Goal: Check status: Check status

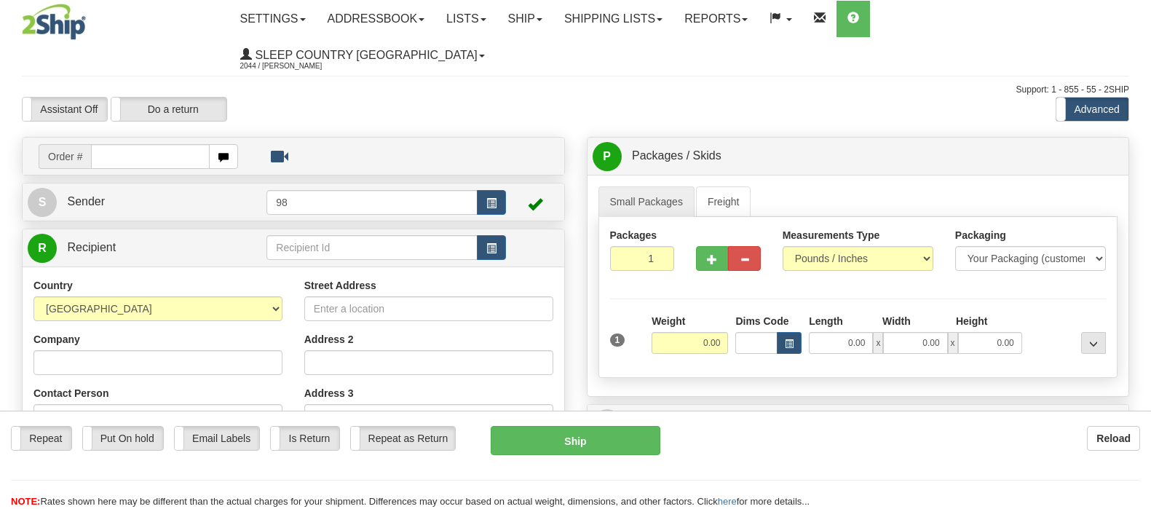
click at [674, 23] on link "Shipping lists" at bounding box center [613, 19] width 120 height 36
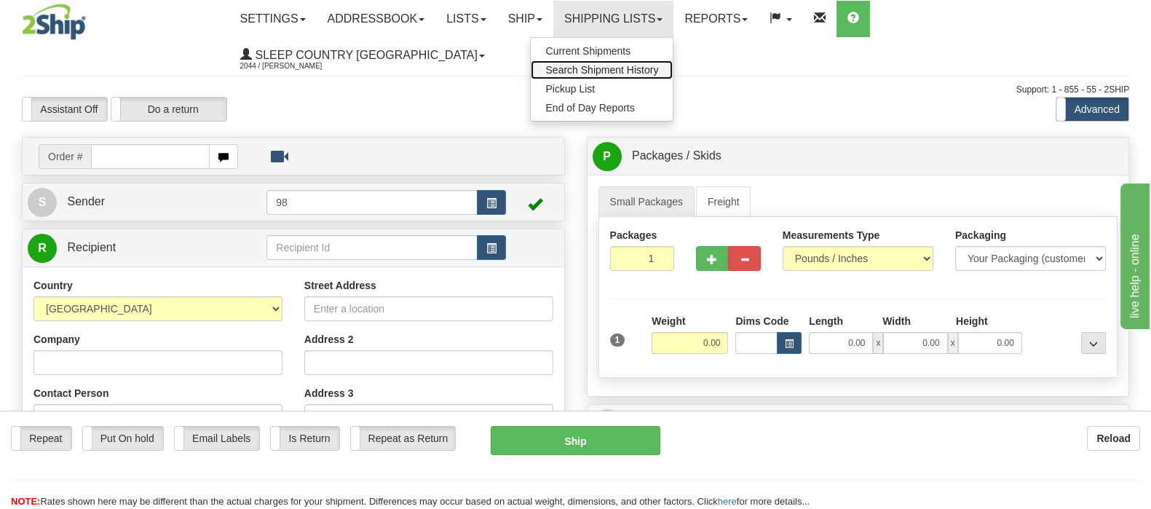
click at [658, 66] on span "Search Shipment History" at bounding box center [601, 70] width 113 height 12
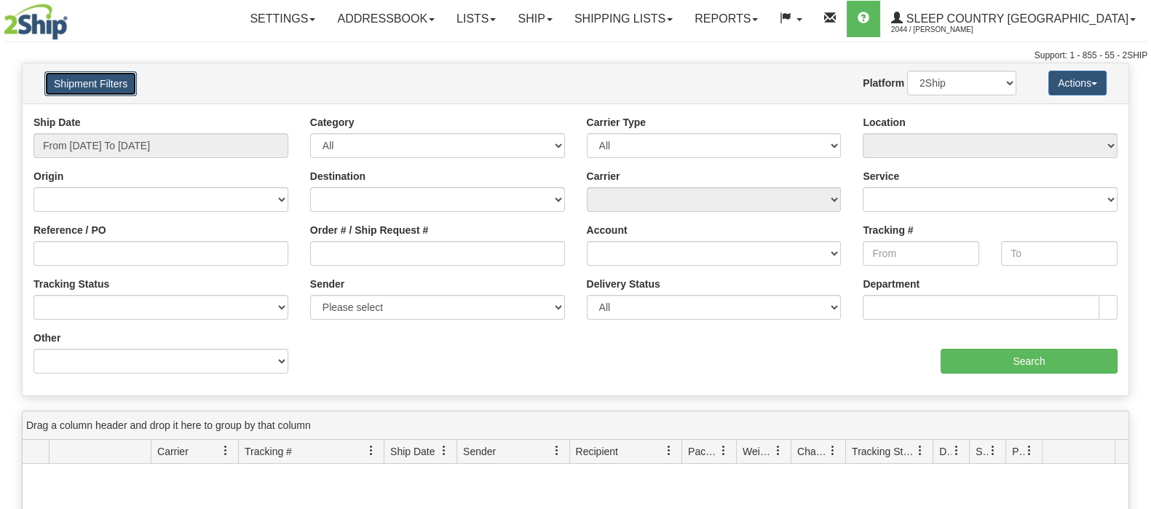
click at [90, 79] on button "Shipment Filters" at bounding box center [90, 83] width 92 height 25
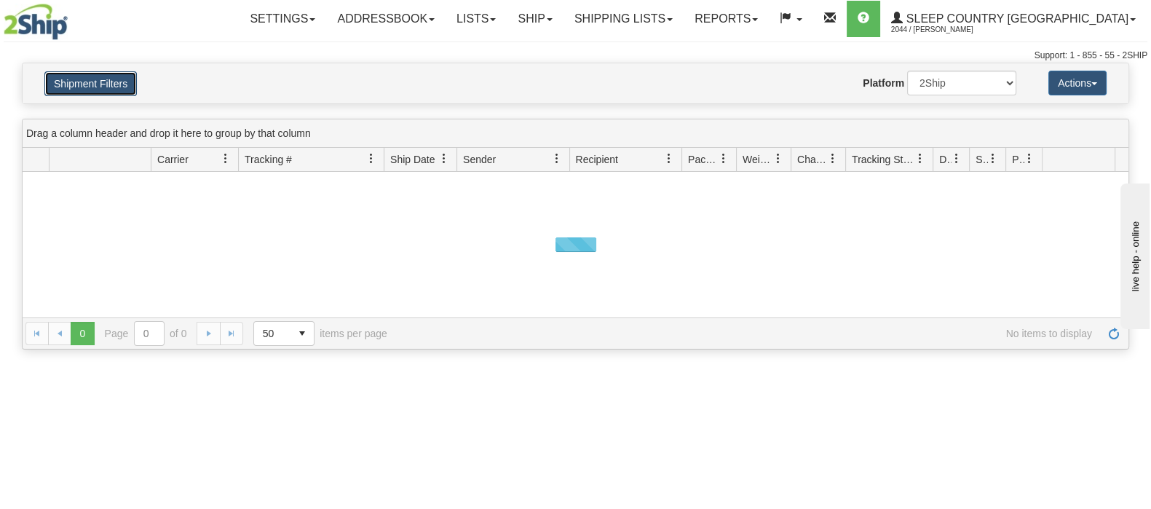
click at [90, 82] on button "Shipment Filters" at bounding box center [90, 83] width 92 height 25
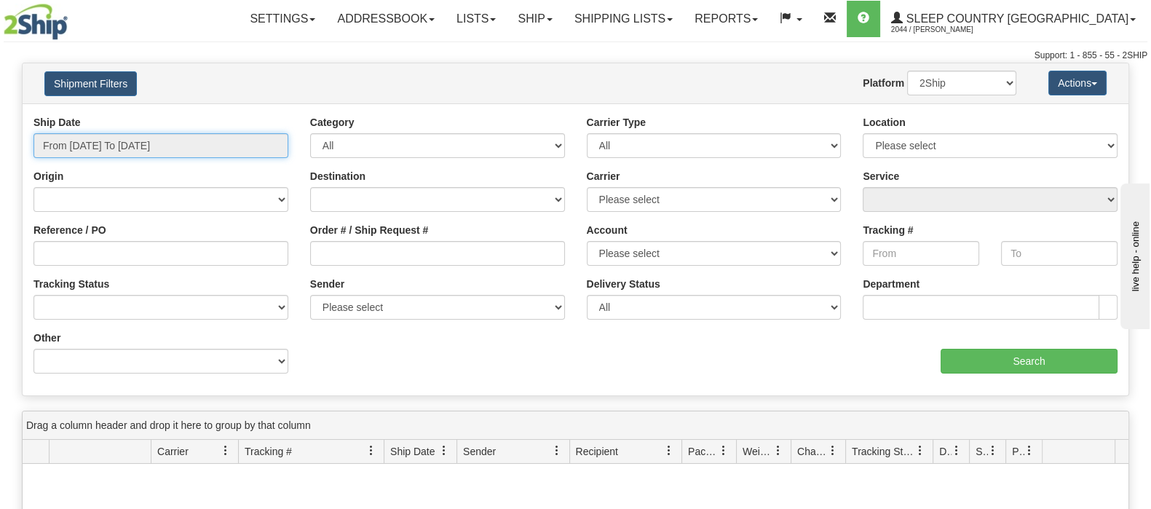
click at [125, 143] on input "From [DATE] To [DATE]" at bounding box center [160, 145] width 255 height 25
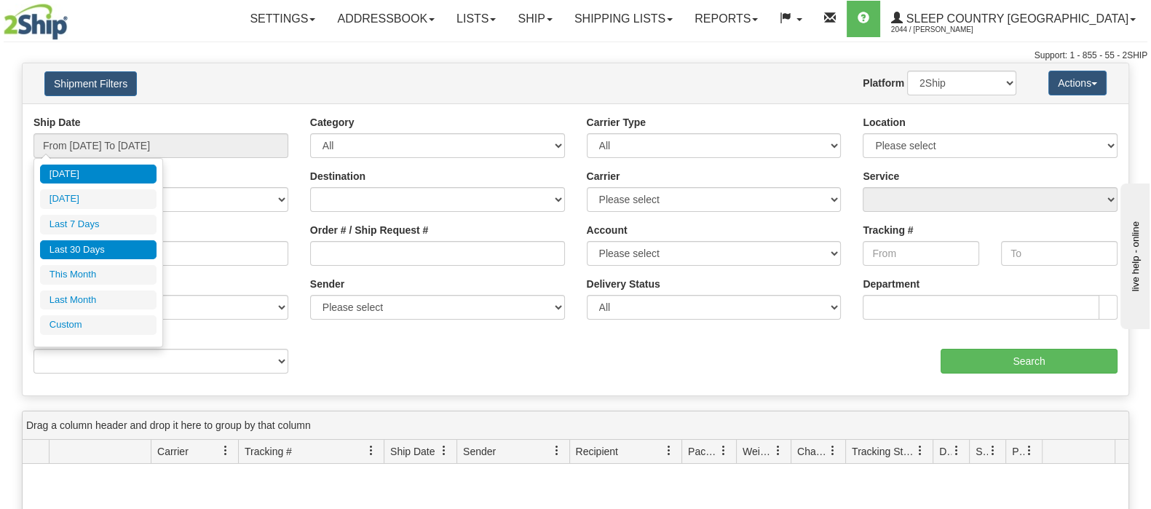
drag, startPoint x: 121, startPoint y: 246, endPoint x: 184, endPoint y: 249, distance: 63.4
click at [122, 246] on li "Last 30 Days" at bounding box center [98, 250] width 117 height 20
type input "From [DATE] To [DATE]"
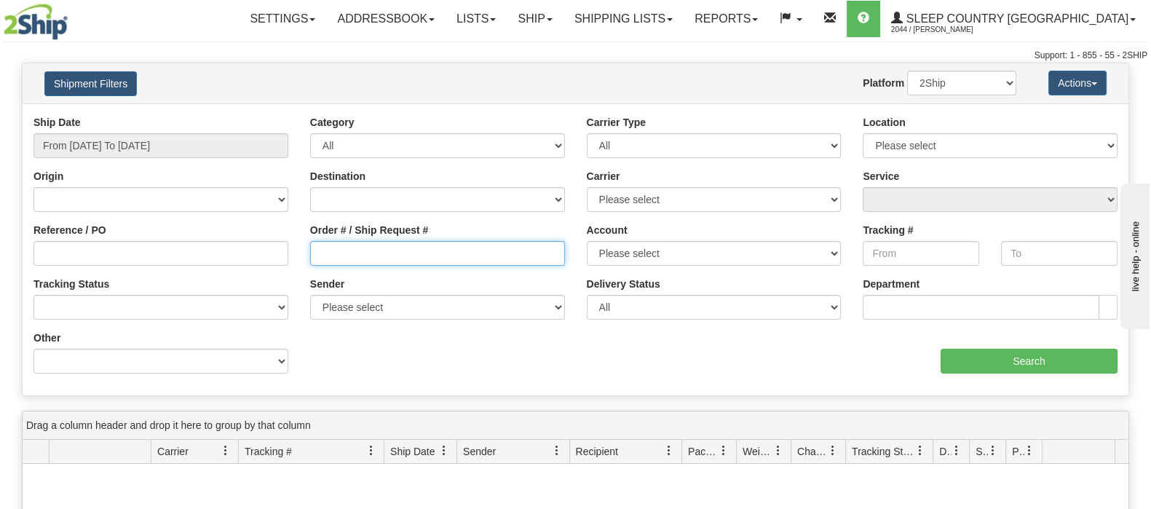
drag, startPoint x: 344, startPoint y: 254, endPoint x: 388, endPoint y: 248, distance: 44.8
click at [344, 253] on input "Order # / Ship Request #" at bounding box center [437, 253] width 255 height 25
paste input "9002I098254"
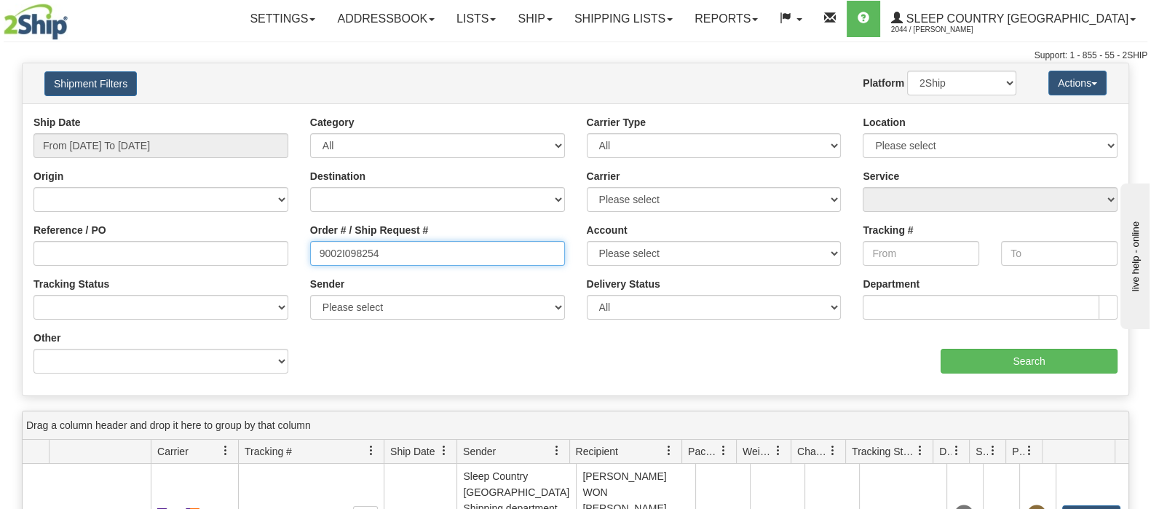
type input "9002I098254"
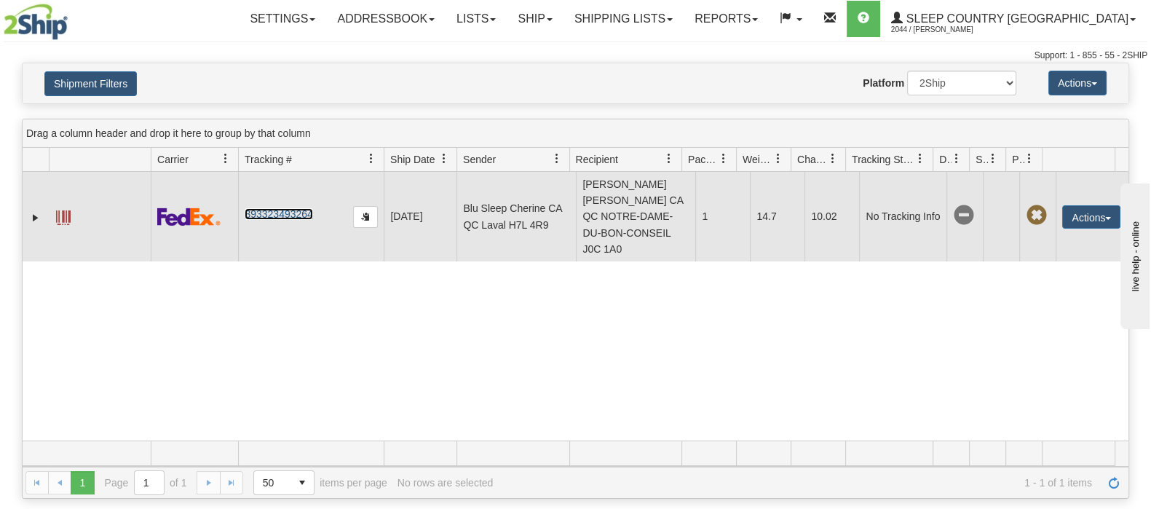
click at [287, 209] on link "393323493264" at bounding box center [279, 214] width 68 height 12
click at [36, 216] on link "Expand" at bounding box center [35, 217] width 15 height 15
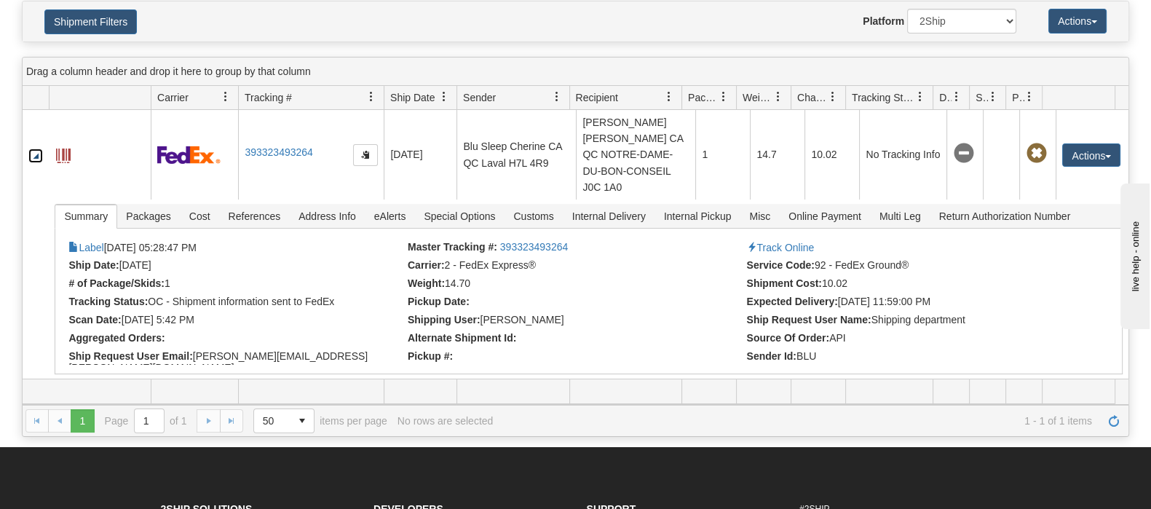
scroll to position [90, 0]
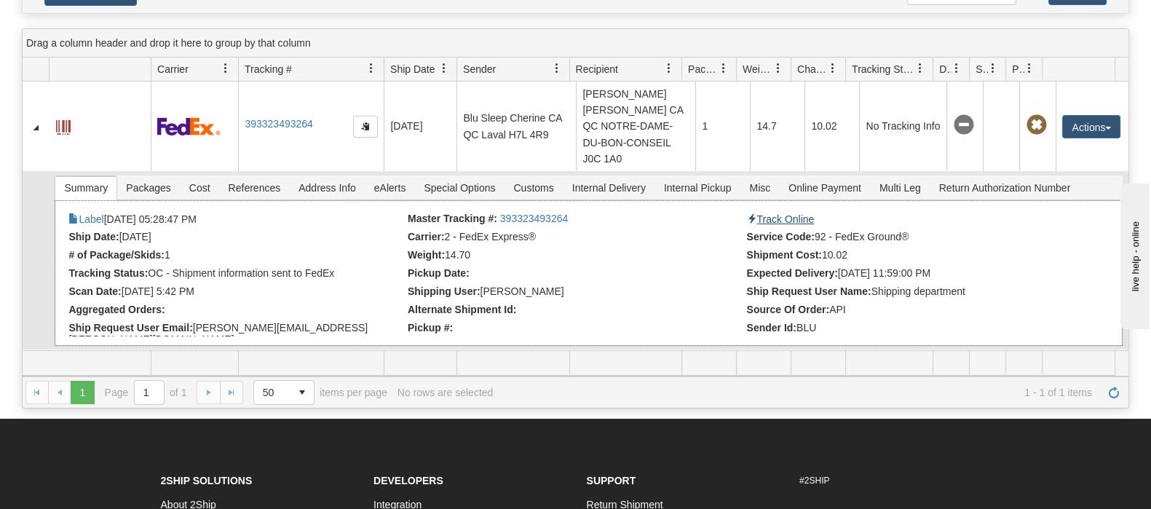
click at [779, 213] on link "Track Online" at bounding box center [780, 219] width 68 height 12
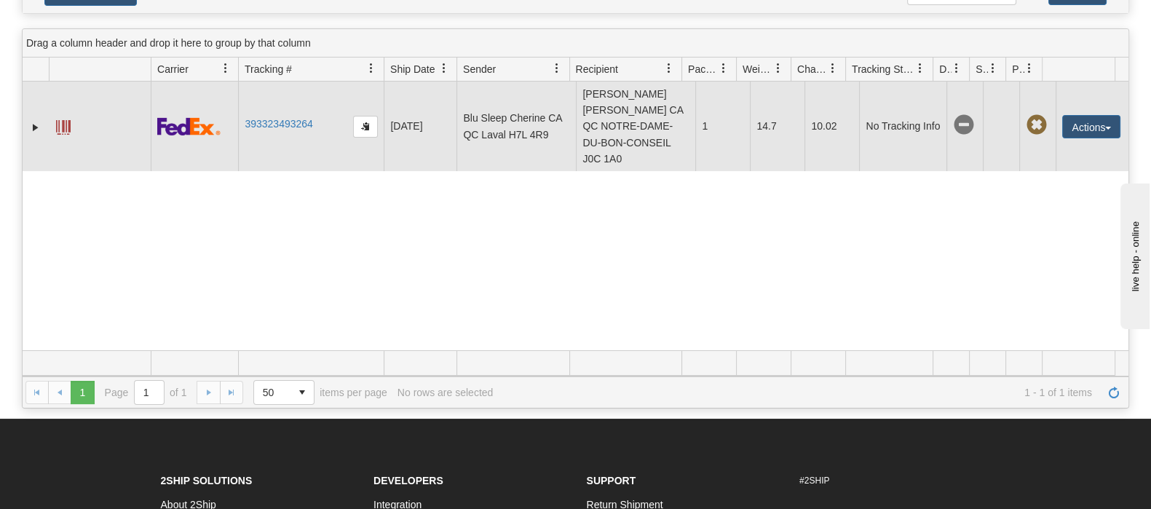
click at [25, 127] on td at bounding box center [36, 127] width 26 height 90
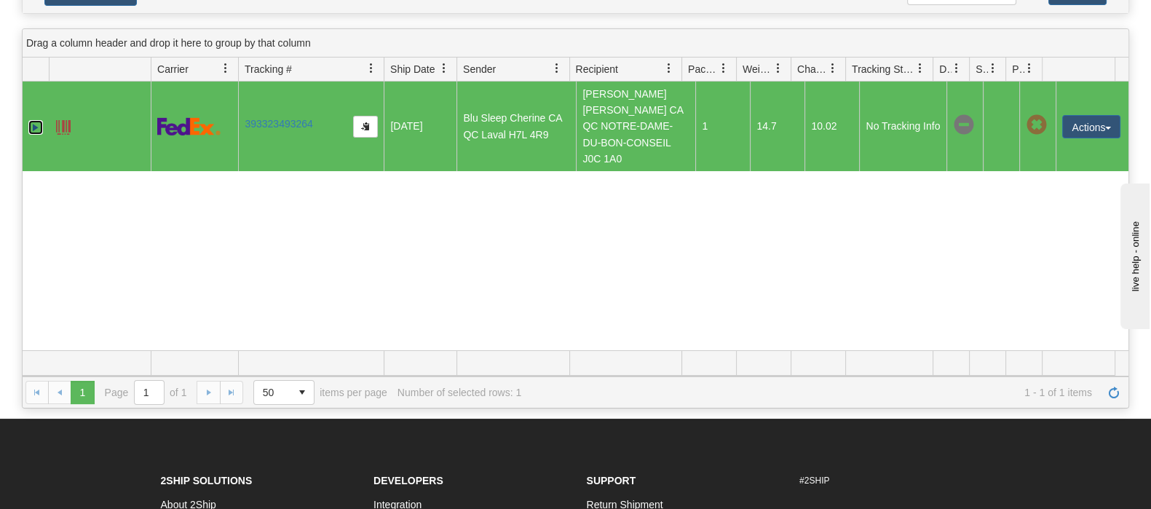
click at [31, 127] on link "Expand" at bounding box center [35, 127] width 15 height 15
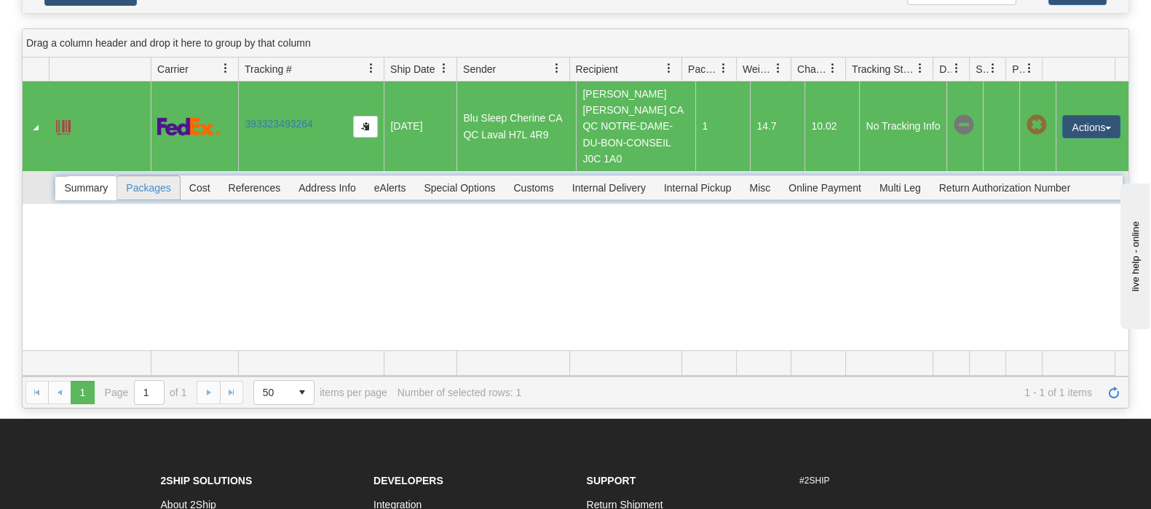
click at [143, 184] on span "Packages" at bounding box center [148, 187] width 62 height 23
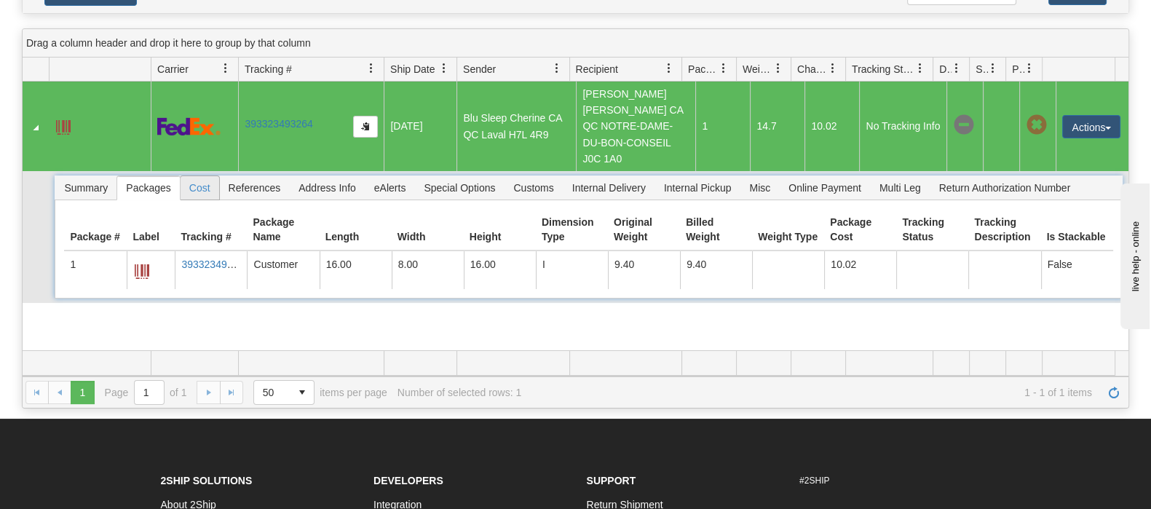
click at [205, 191] on span "Cost" at bounding box center [200, 187] width 39 height 23
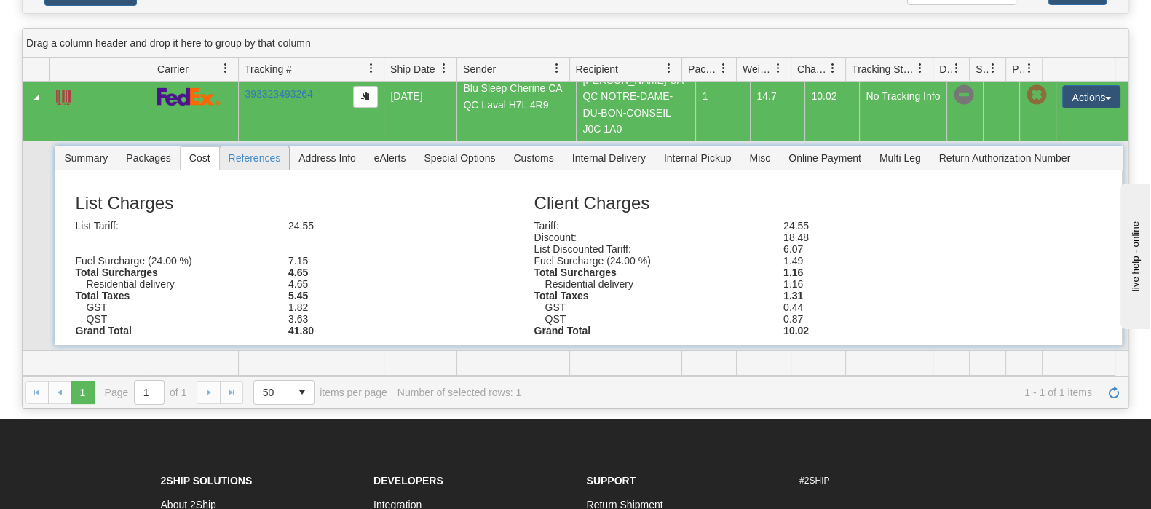
click at [269, 147] on span "References" at bounding box center [255, 157] width 70 height 23
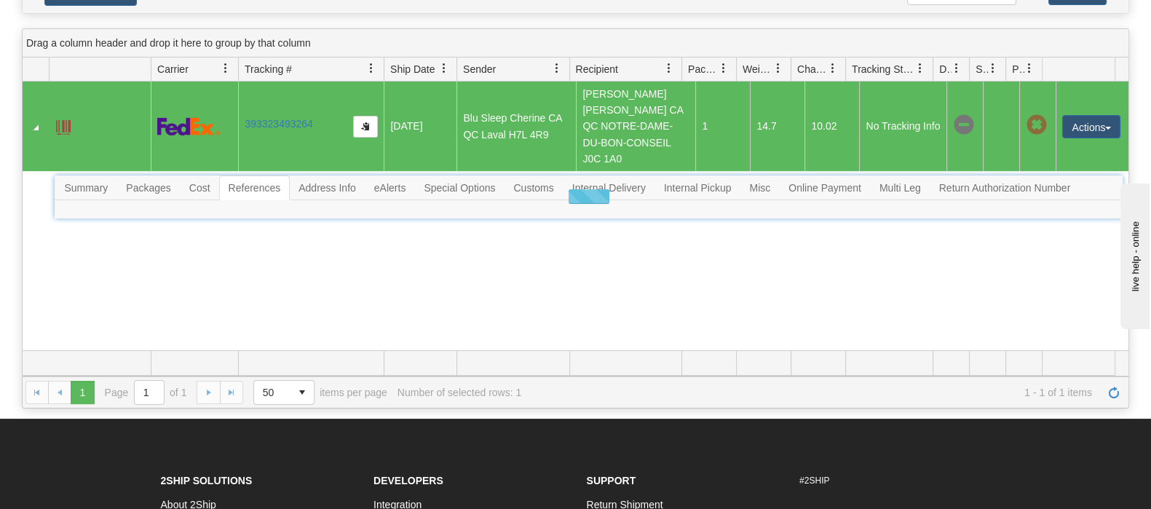
scroll to position [0, 0]
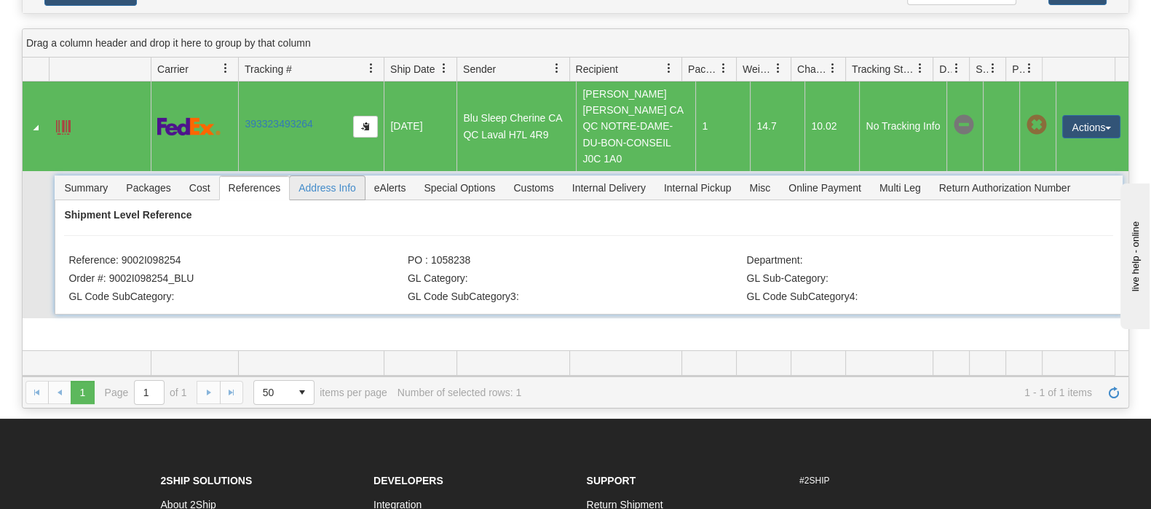
click at [356, 182] on span "Address Info" at bounding box center [327, 187] width 75 height 23
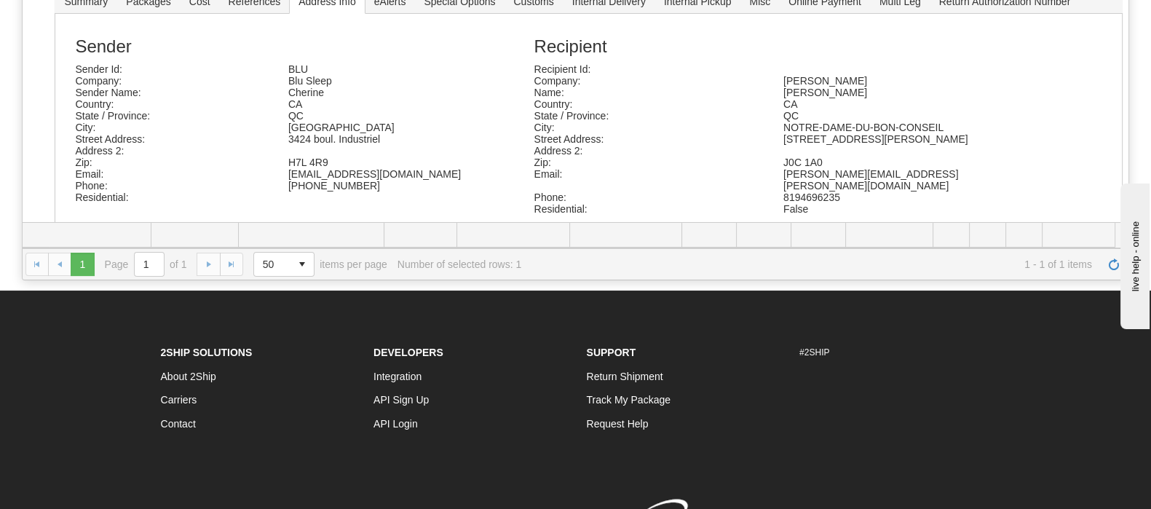
scroll to position [119, 0]
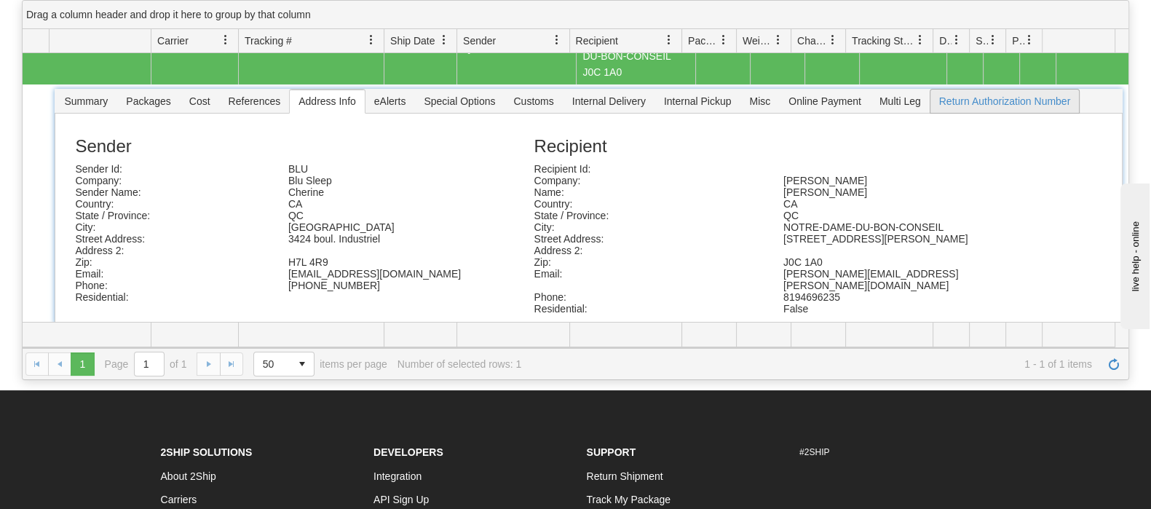
drag, startPoint x: 968, startPoint y: 100, endPoint x: 925, endPoint y: 100, distance: 43.7
click at [968, 100] on span "Return Authorization Number" at bounding box center [1005, 101] width 149 height 23
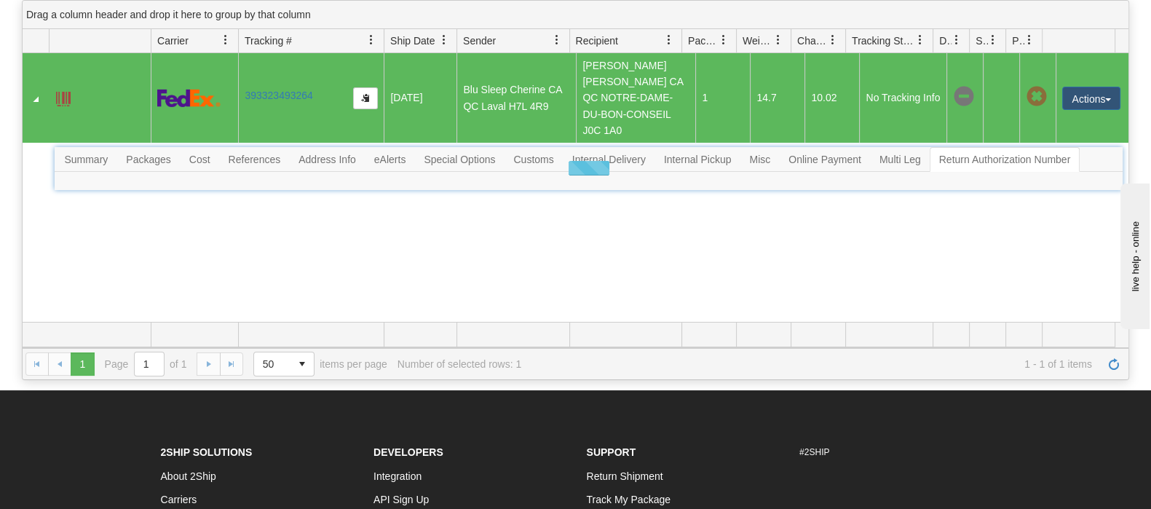
scroll to position [0, 0]
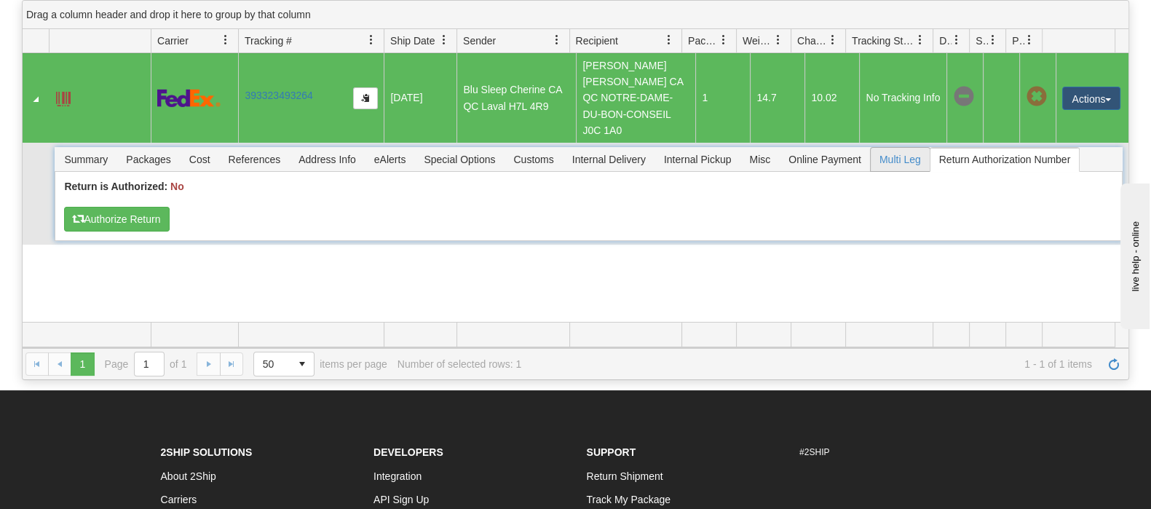
click at [907, 148] on span "Multi Leg" at bounding box center [900, 159] width 59 height 23
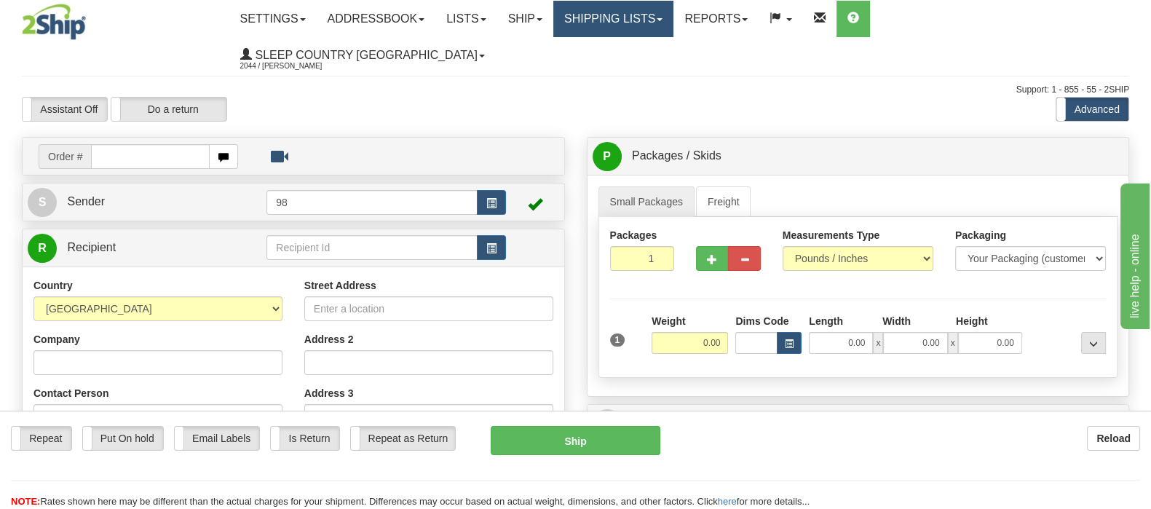
click at [674, 15] on link "Shipping lists" at bounding box center [613, 19] width 120 height 36
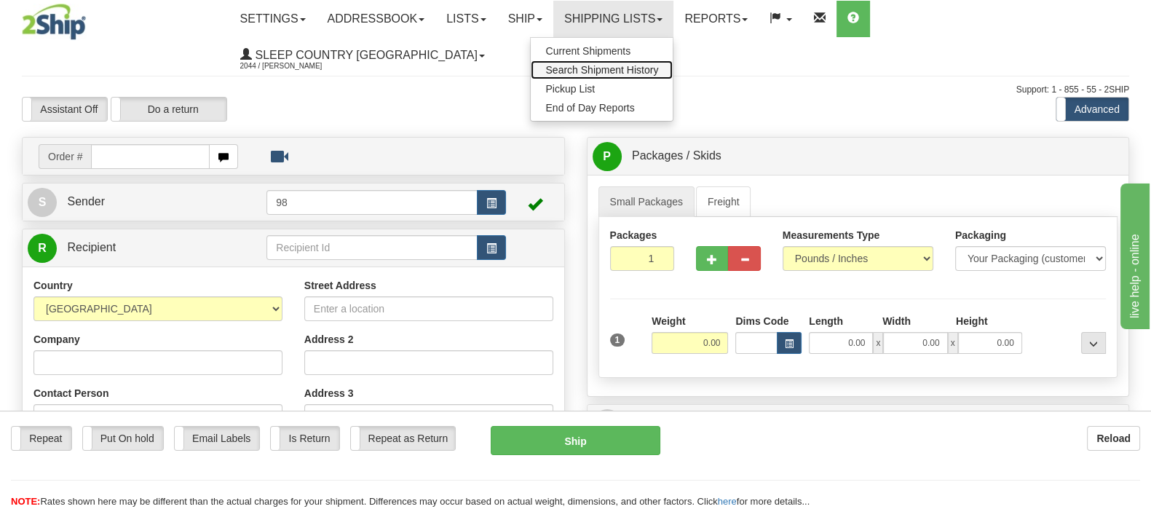
click at [658, 65] on span "Search Shipment History" at bounding box center [601, 70] width 113 height 12
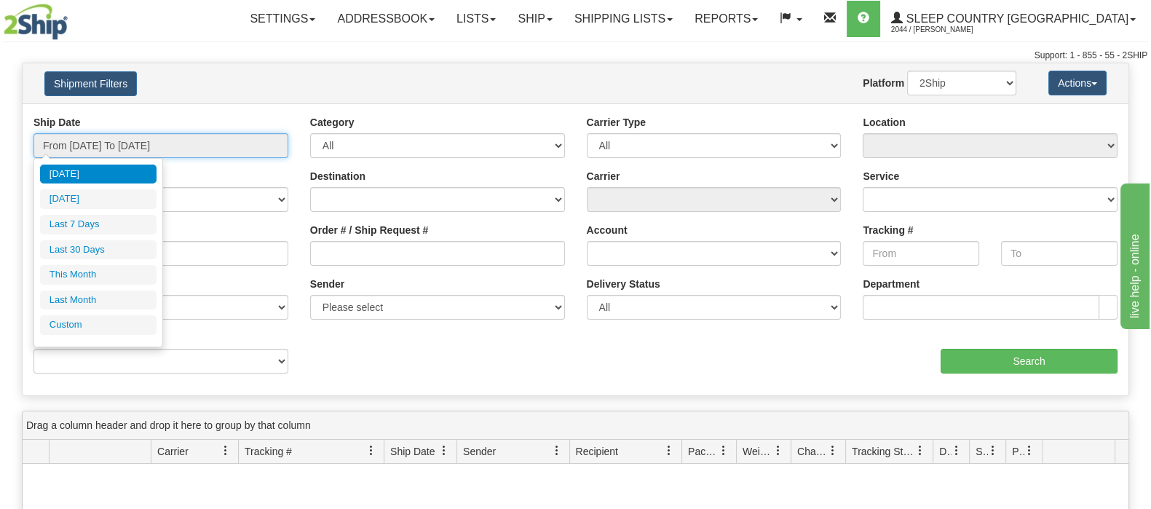
click at [227, 149] on input "From [DATE] To [DATE]" at bounding box center [160, 145] width 255 height 25
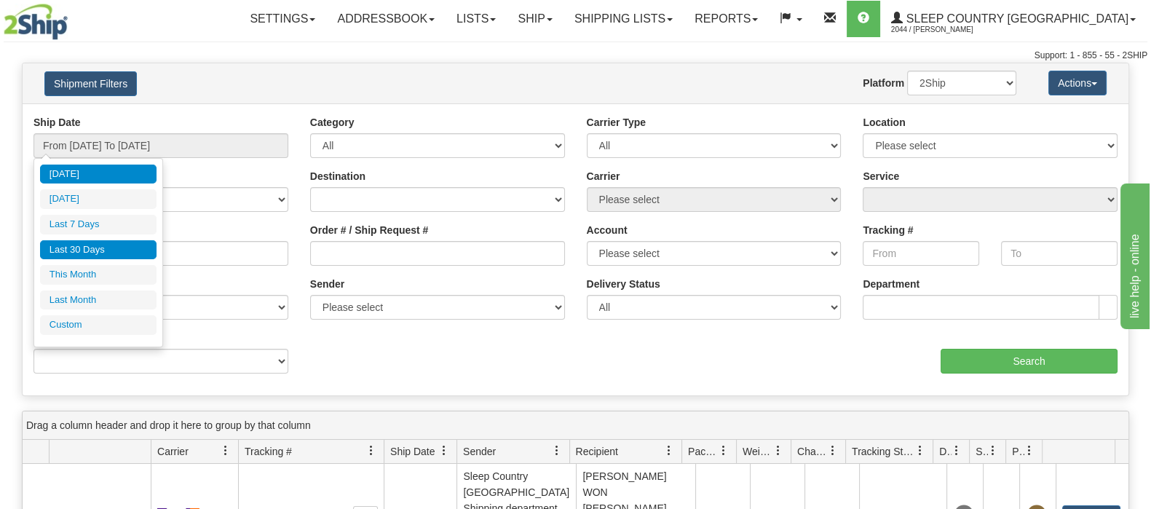
click at [141, 242] on li "Last 30 Days" at bounding box center [98, 250] width 117 height 20
type input "From [DATE] To [DATE]"
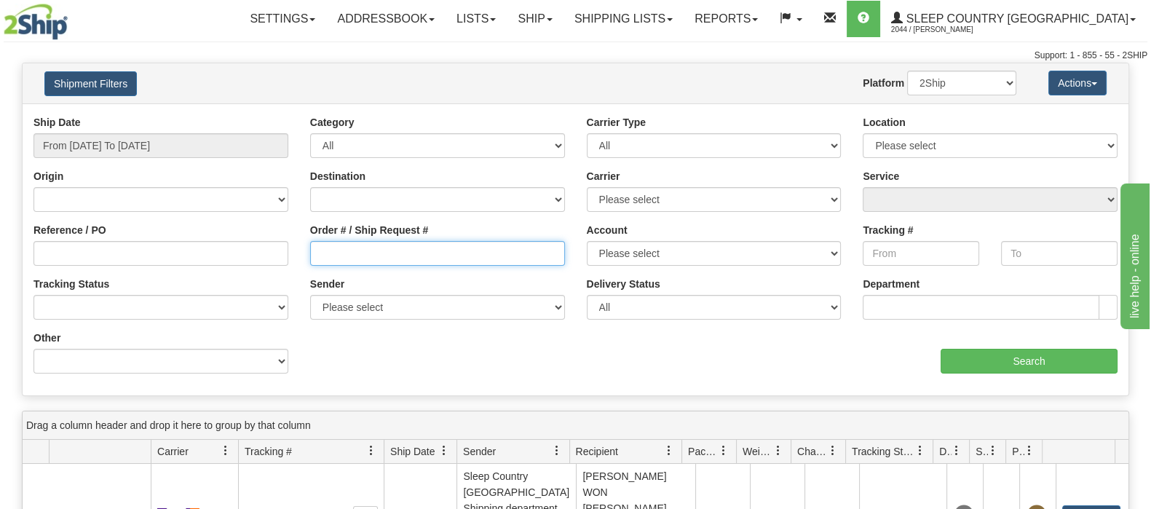
click at [443, 245] on input "Order # / Ship Request #" at bounding box center [437, 253] width 255 height 25
paste input "9000I117298"
type input "9000I117298"
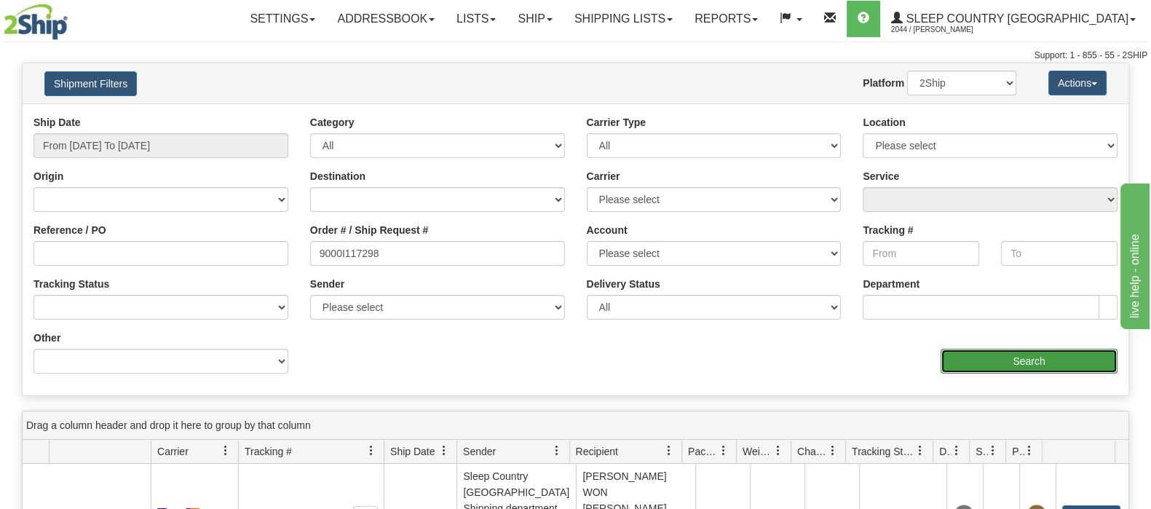
click at [1014, 349] on input "Search" at bounding box center [1029, 361] width 177 height 25
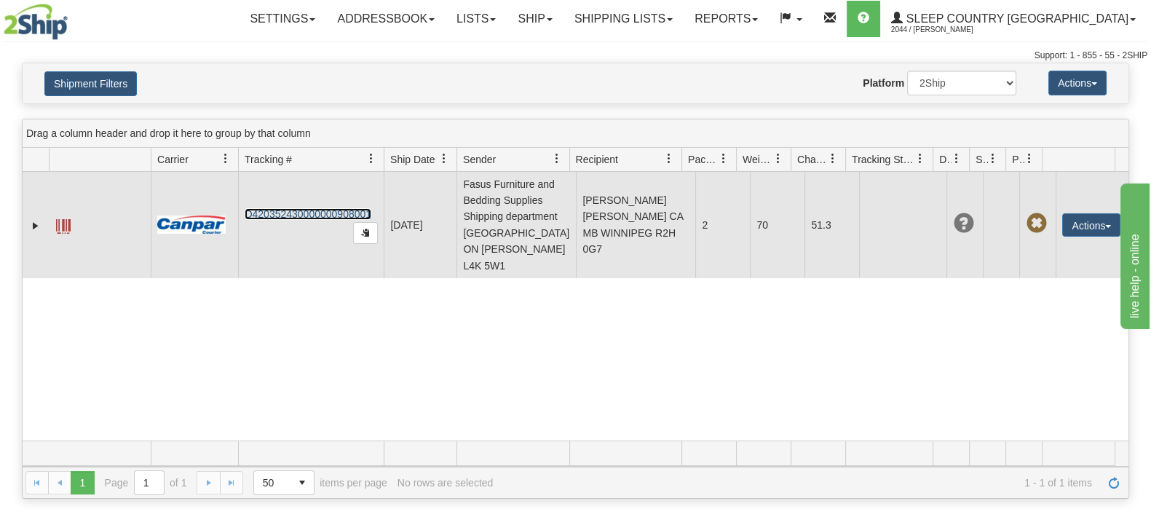
click at [314, 208] on link "D420352430000000908001" at bounding box center [308, 214] width 127 height 12
